Goal: Information Seeking & Learning: Learn about a topic

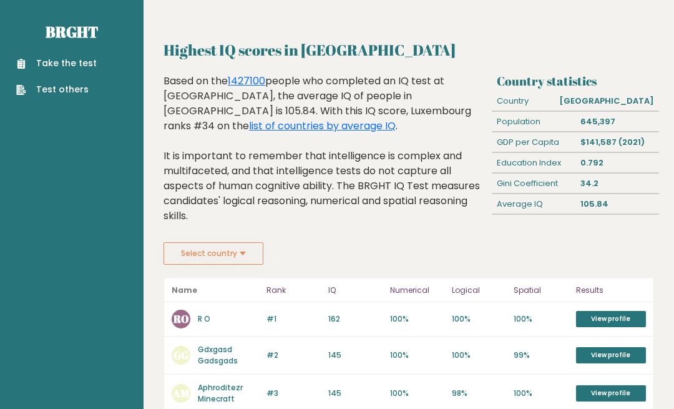
scroll to position [2, 0]
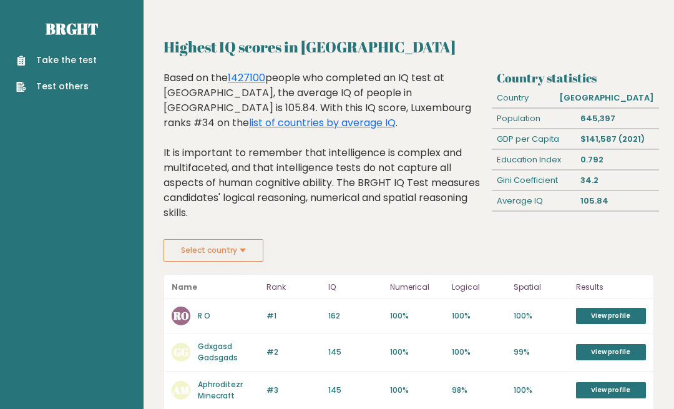
click at [620, 317] on link "View profile" at bounding box center [611, 316] width 70 height 16
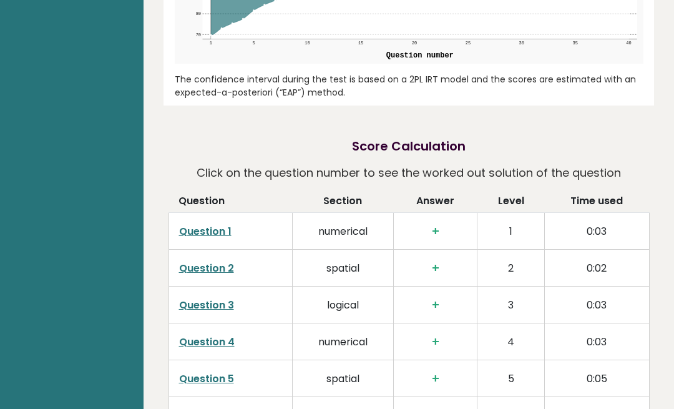
scroll to position [1596, 0]
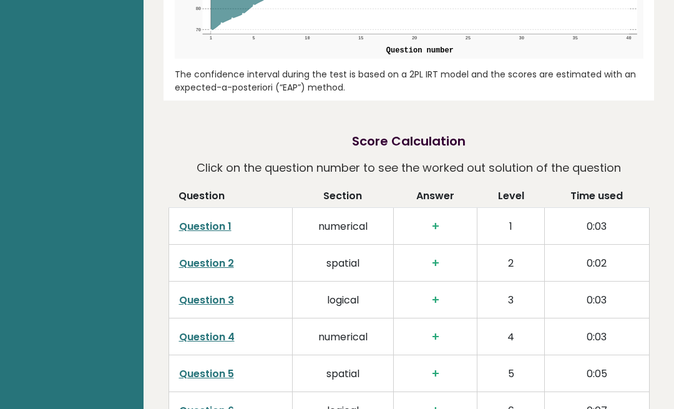
click at [213, 219] on link "Question 1" at bounding box center [205, 226] width 52 height 14
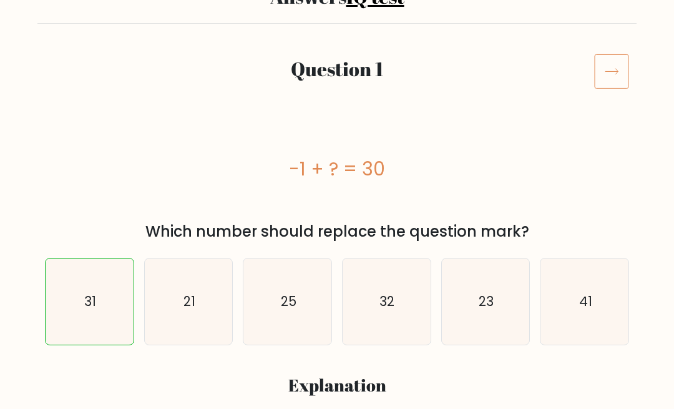
scroll to position [119, 0]
click at [92, 305] on text "31" at bounding box center [90, 301] width 12 height 18
click at [337, 89] on input "a. 31" at bounding box center [337, 87] width 1 height 3
radio input "true"
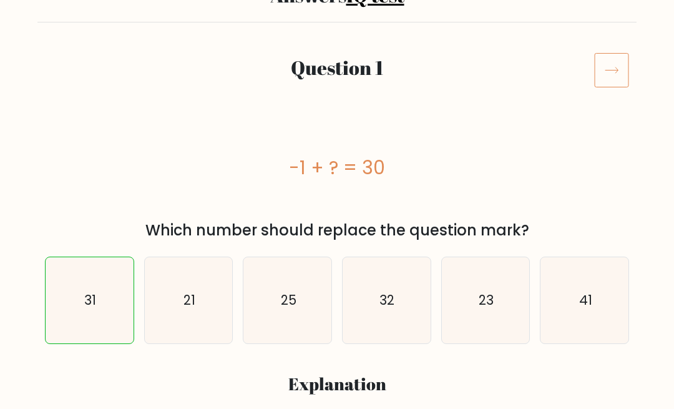
scroll to position [0, 0]
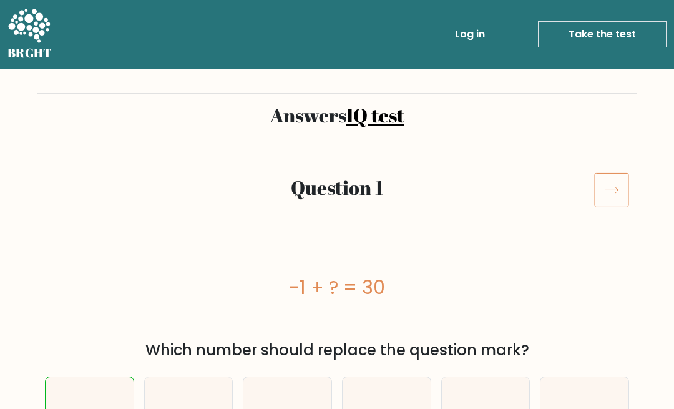
click at [600, 44] on link "Take the test" at bounding box center [602, 34] width 129 height 26
